Goal: Information Seeking & Learning: Find specific fact

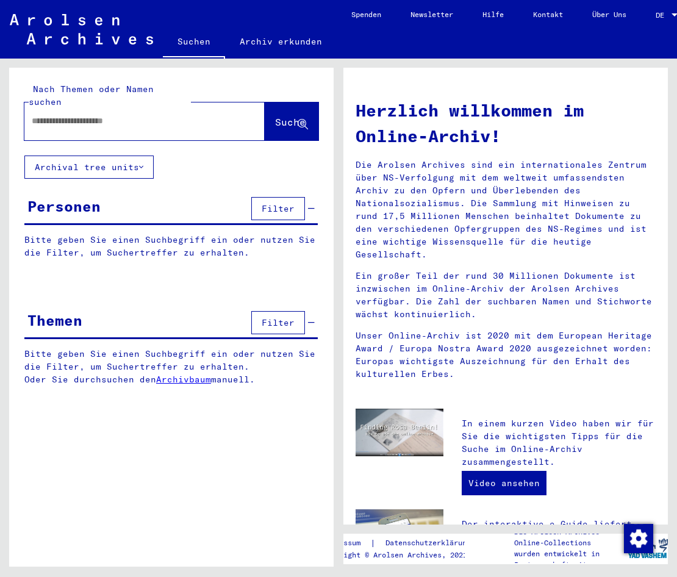
click at [315, 66] on div "Nach Themen oder Namen suchen Suche Archival tree units Personen Filter Bitte g…" at bounding box center [169, 313] width 338 height 508
click at [63, 115] on input "text" at bounding box center [130, 121] width 196 height 13
type input "*******"
click at [289, 116] on span "Suche" at bounding box center [290, 122] width 30 height 12
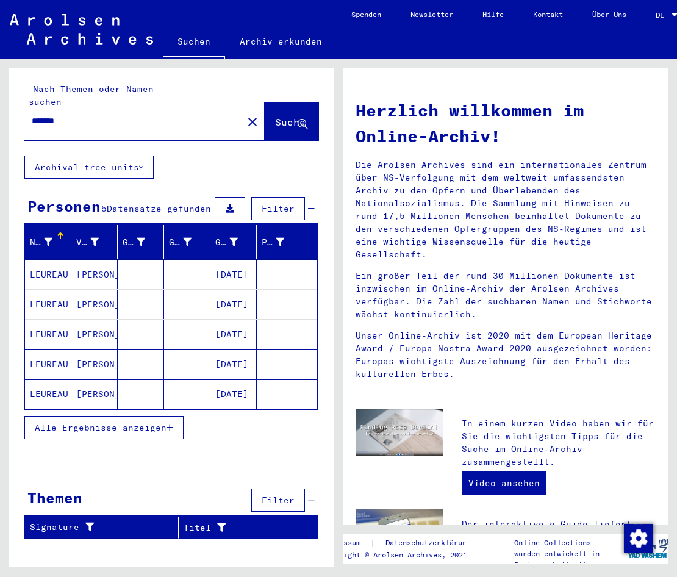
click at [251, 263] on mat-cell "[DATE]" at bounding box center [233, 274] width 46 height 29
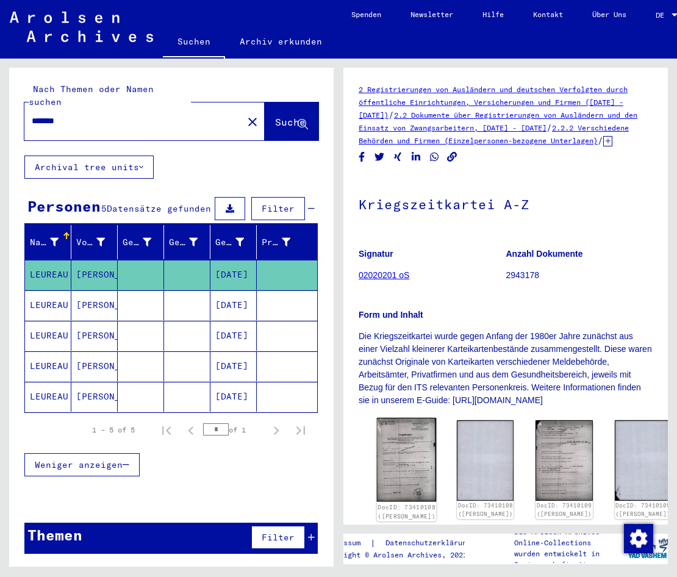
click at [404, 439] on img at bounding box center [407, 460] width 60 height 84
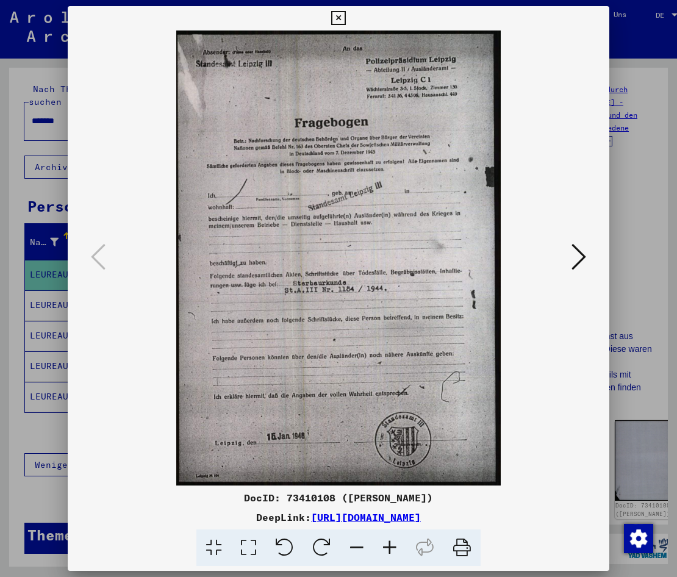
click at [582, 259] on icon at bounding box center [578, 256] width 15 height 29
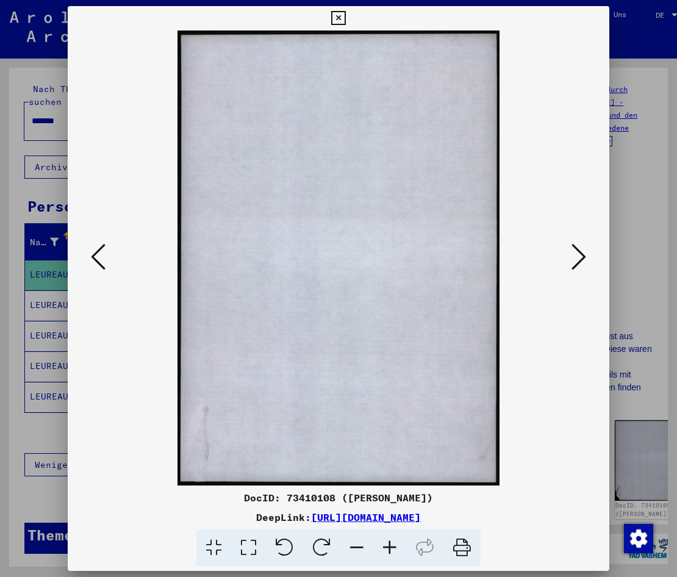
click at [582, 259] on icon at bounding box center [578, 256] width 15 height 29
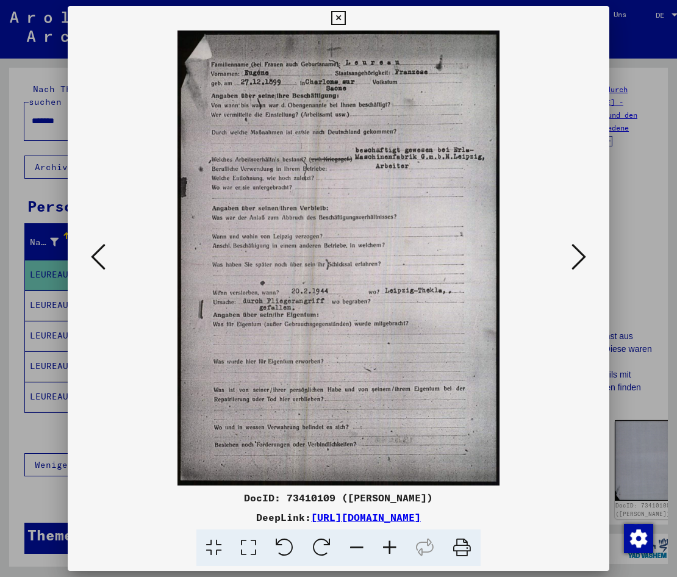
click at [609, 266] on div at bounding box center [339, 257] width 542 height 455
click at [40, 410] on div at bounding box center [338, 288] width 677 height 577
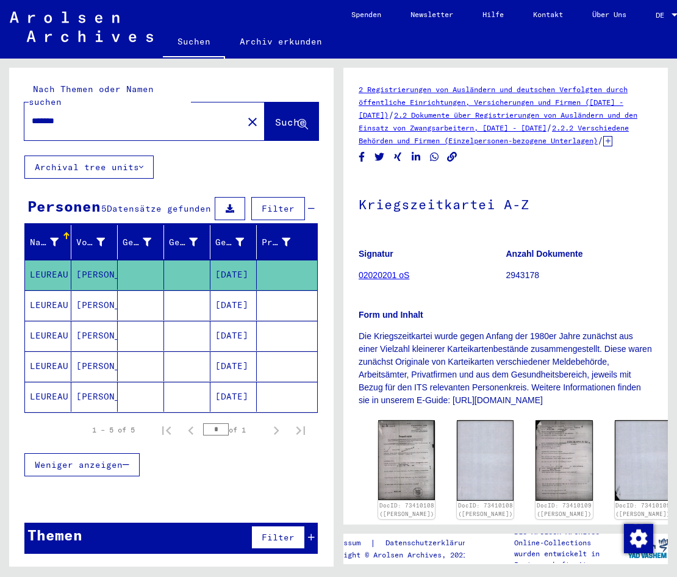
click at [245, 290] on mat-cell "[DATE]" at bounding box center [233, 305] width 46 height 30
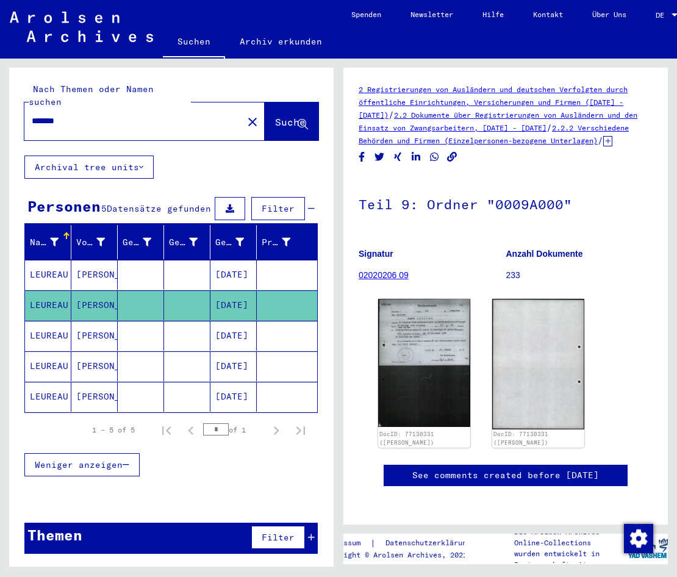
click at [227, 329] on mat-cell "[DATE]" at bounding box center [233, 336] width 46 height 30
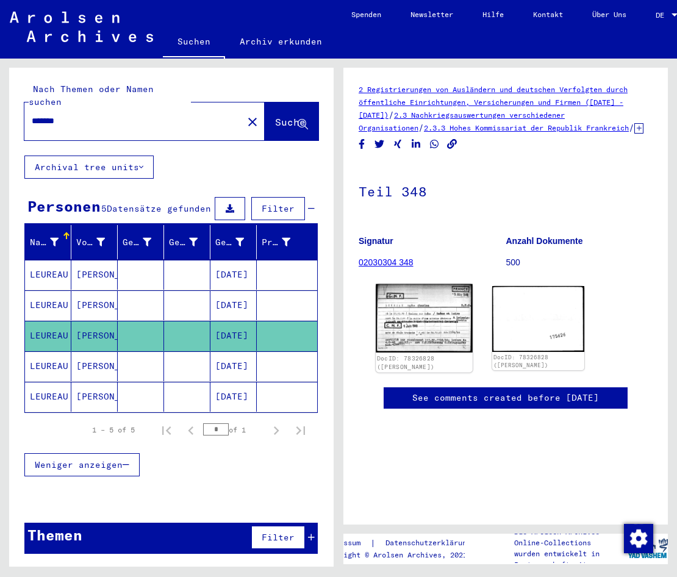
drag, startPoint x: 365, startPoint y: 332, endPoint x: 392, endPoint y: 330, distance: 26.9
click at [366, 333] on div "DocID: 78326828 ([PERSON_NAME]) DocID: 78326828 ([PERSON_NAME])" at bounding box center [506, 328] width 294 height 94
click at [401, 329] on img at bounding box center [424, 318] width 97 height 68
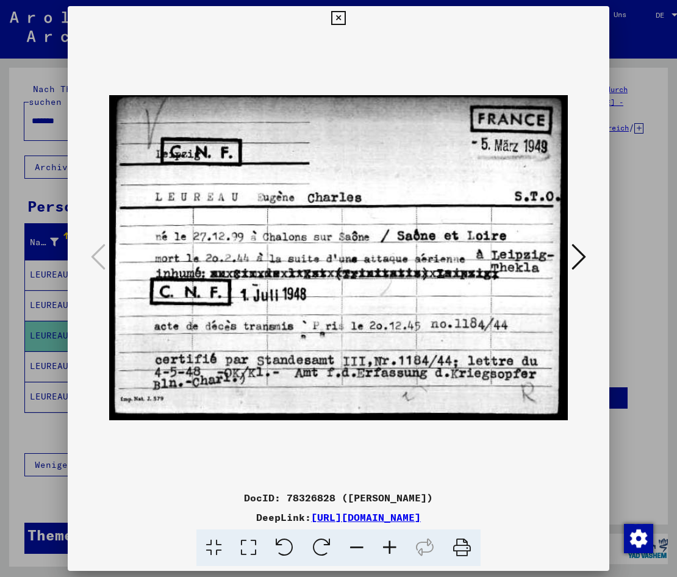
click at [352, 232] on img at bounding box center [338, 257] width 459 height 455
